Goal: Information Seeking & Learning: Learn about a topic

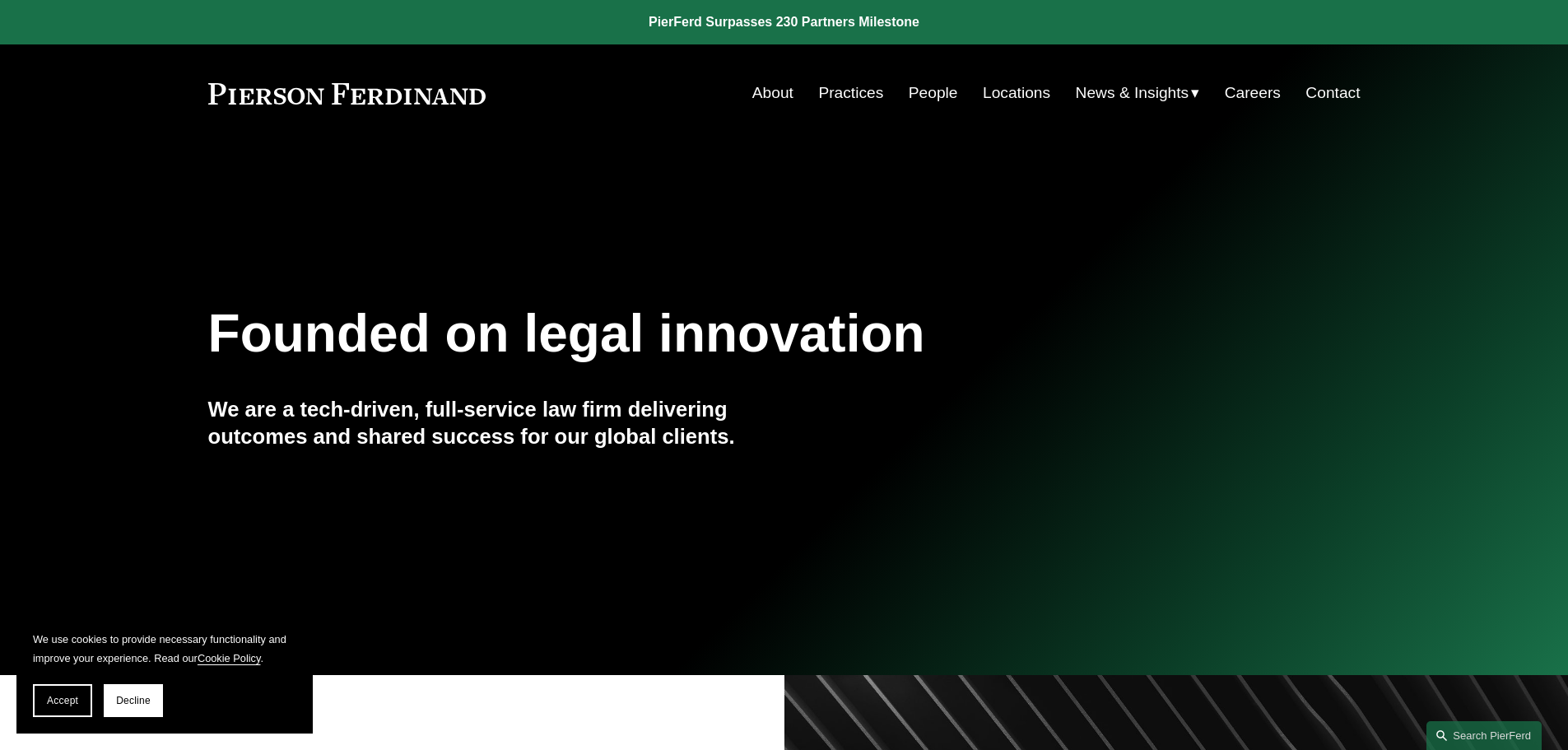
click at [927, 92] on link "People" at bounding box center [933, 92] width 50 height 31
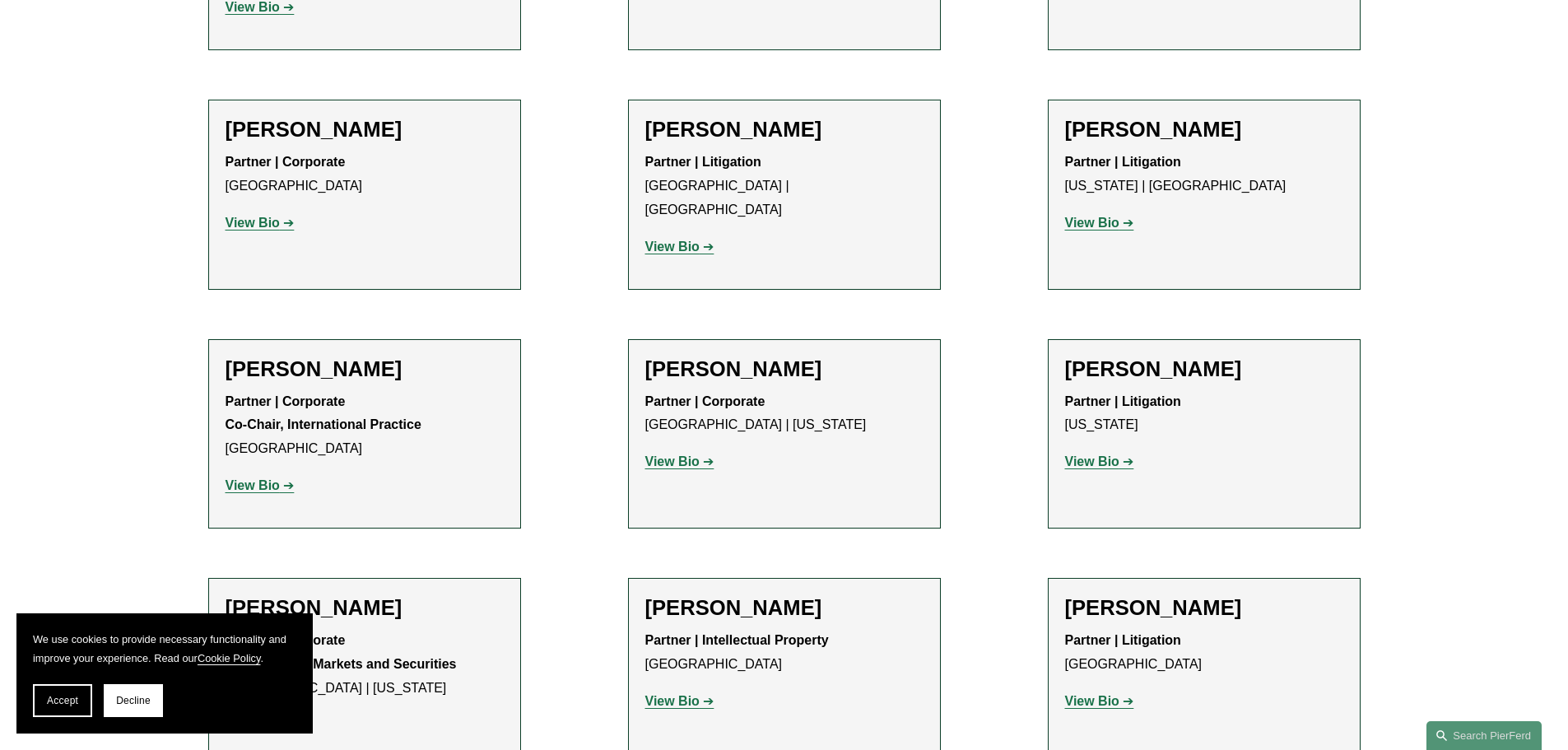
scroll to position [11444, 0]
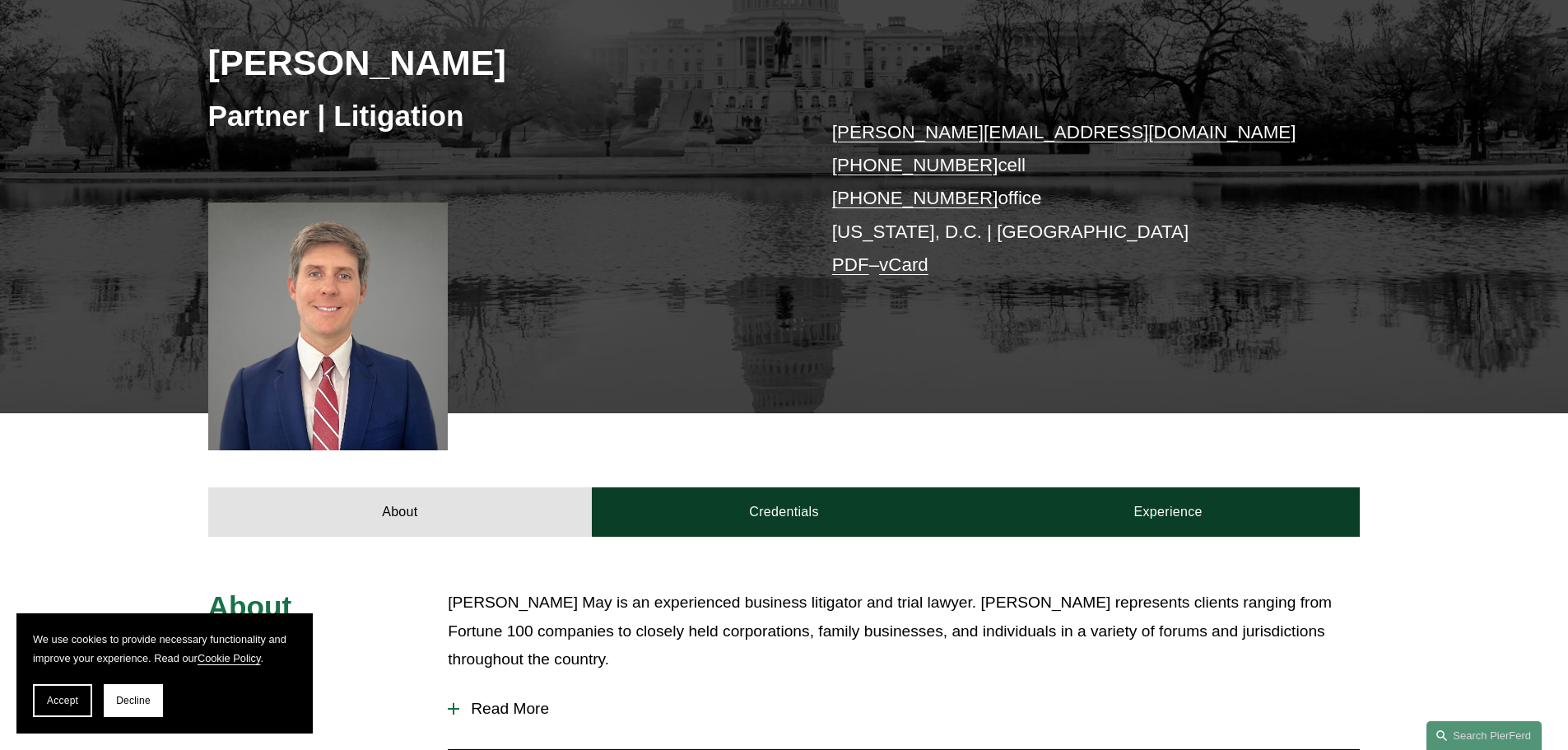
scroll to position [659, 0]
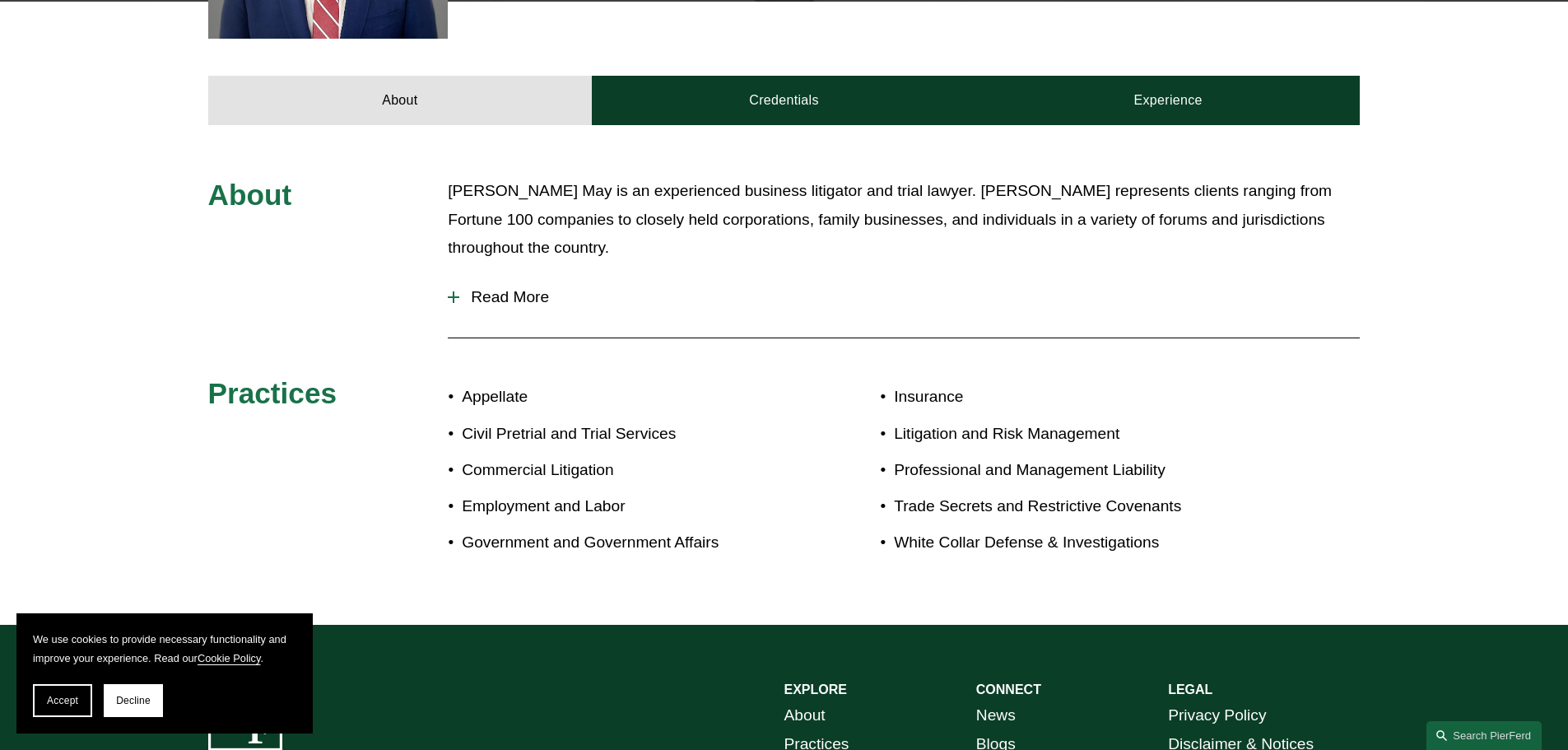
click at [456, 301] on div at bounding box center [453, 297] width 12 height 12
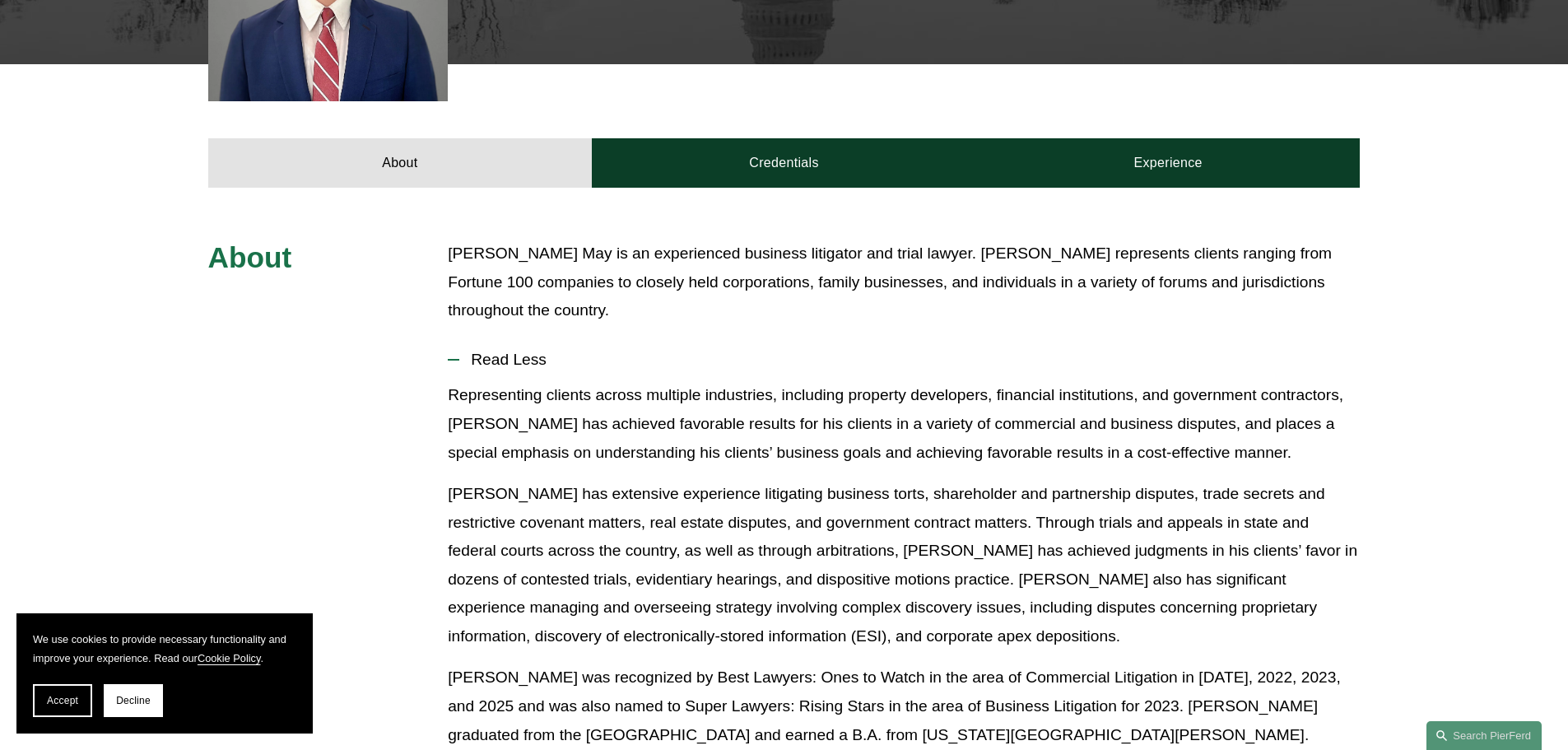
scroll to position [544, 0]
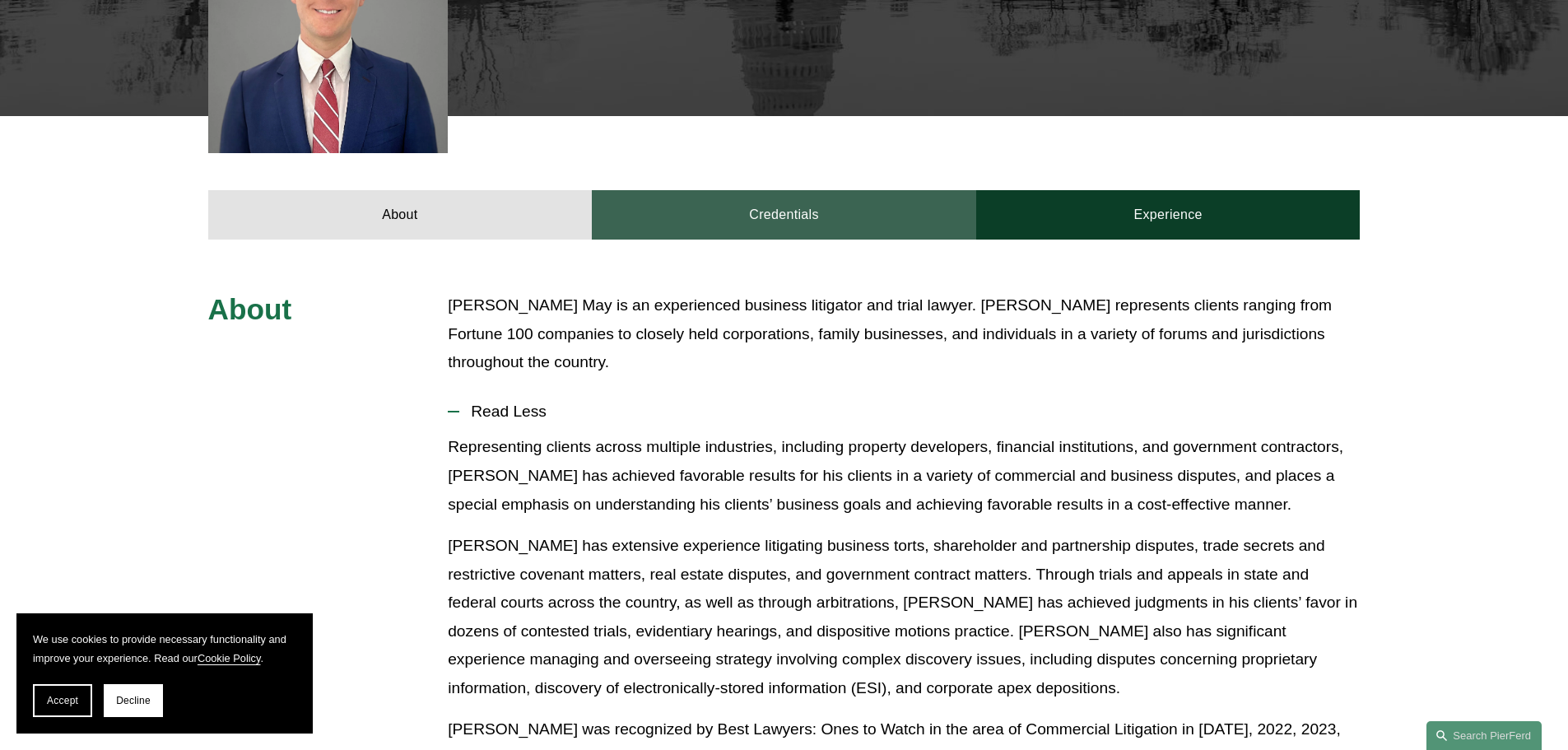
click at [811, 216] on link "Credentials" at bounding box center [784, 215] width 385 height 50
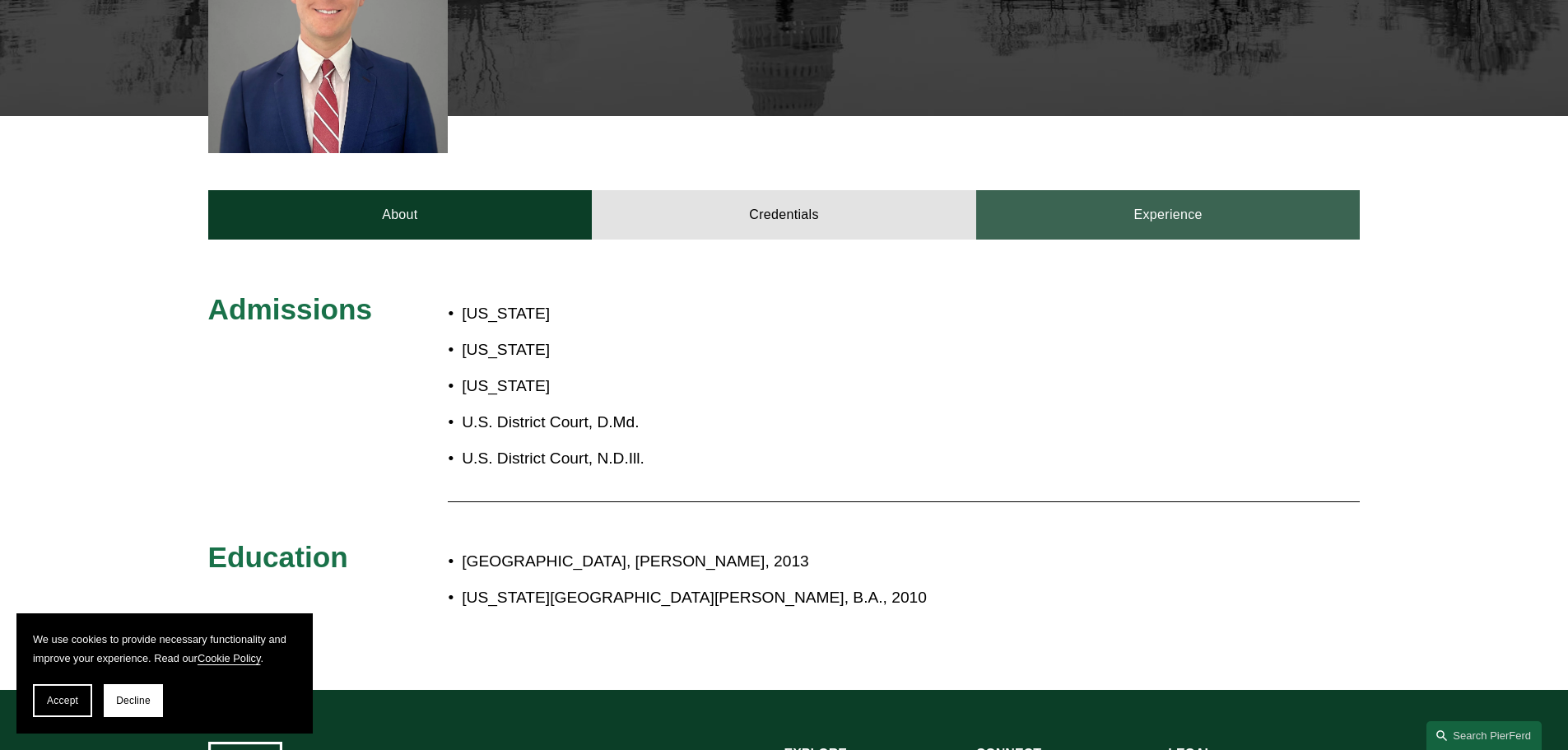
click at [1183, 218] on link "Experience" at bounding box center [1168, 215] width 385 height 50
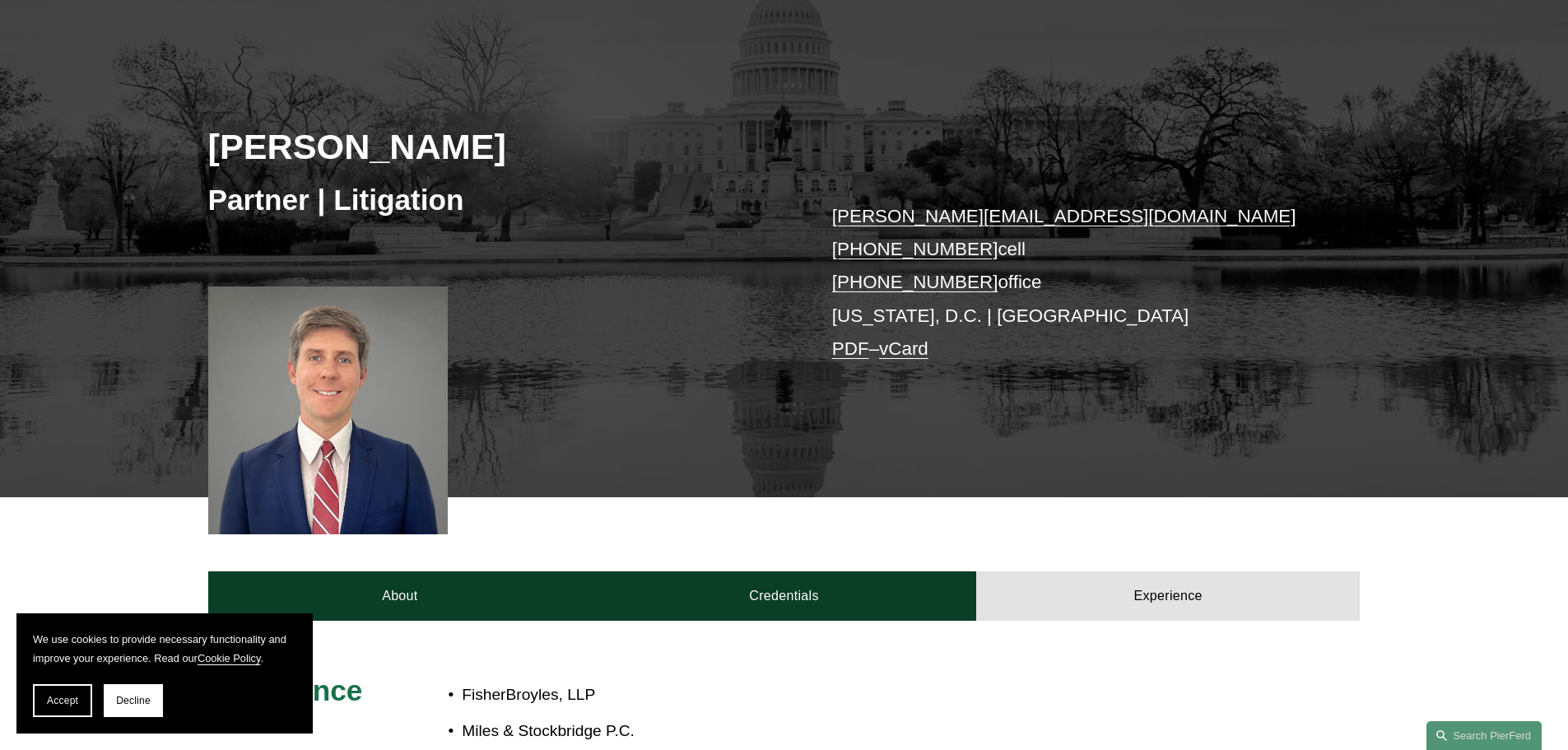
scroll to position [262, 0]
